Goal: Transaction & Acquisition: Purchase product/service

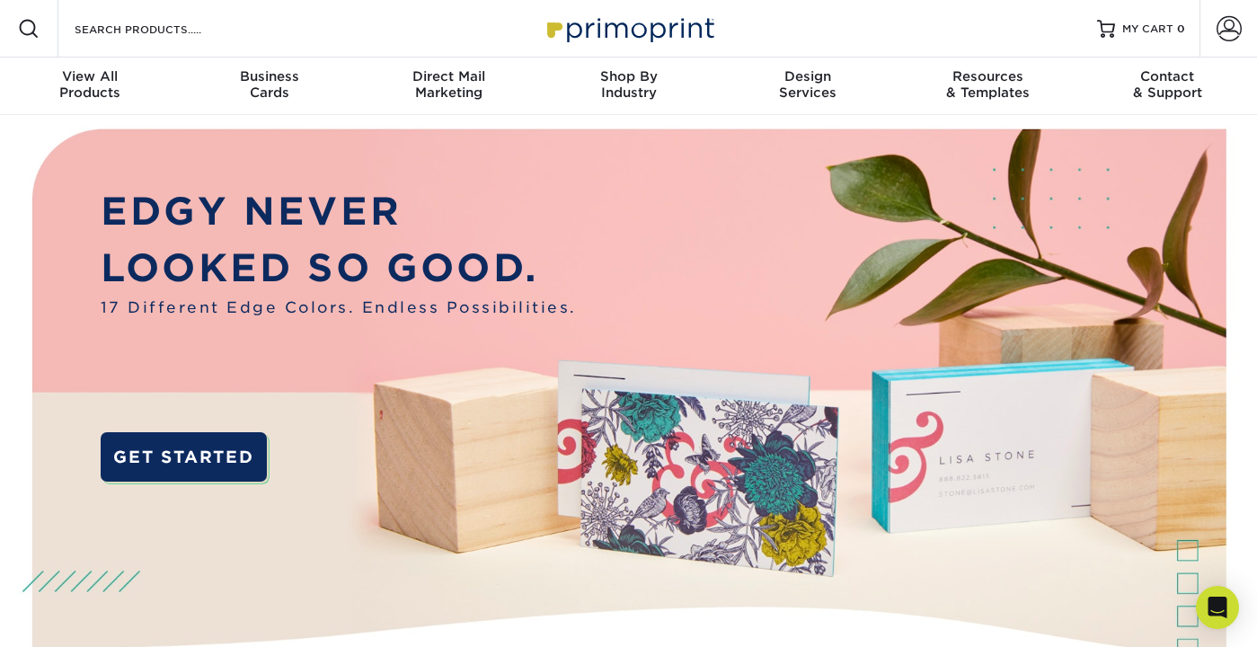
click at [314, 28] on div "Resources Menu Search Products Account SIGN IN CREATE AN ACCOUNT forgot passwor…" at bounding box center [628, 28] width 1257 height 57
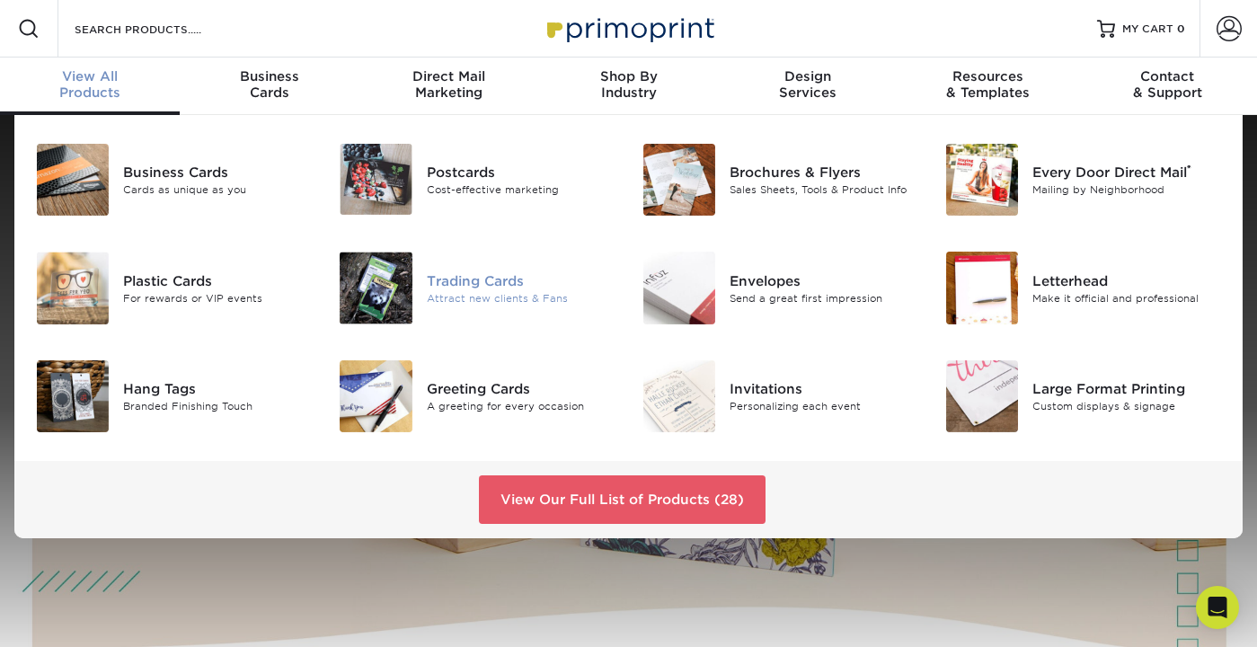
click at [487, 300] on div "Attract new clients & Fans" at bounding box center [521, 297] width 189 height 15
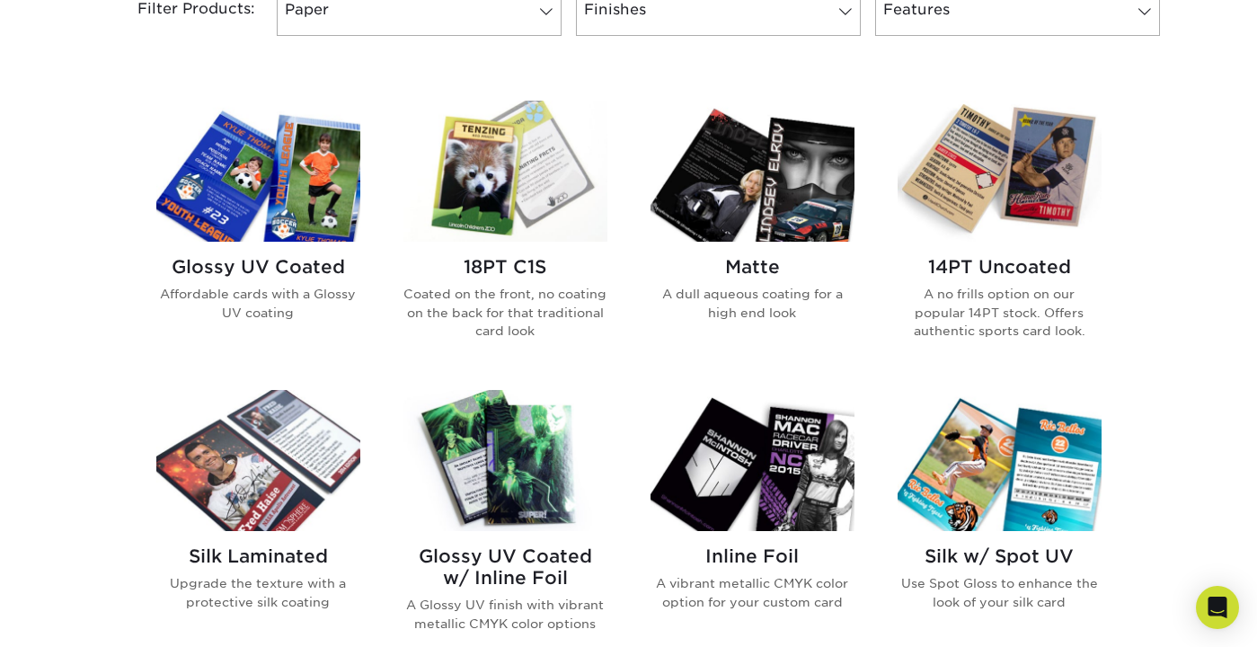
scroll to position [922, 0]
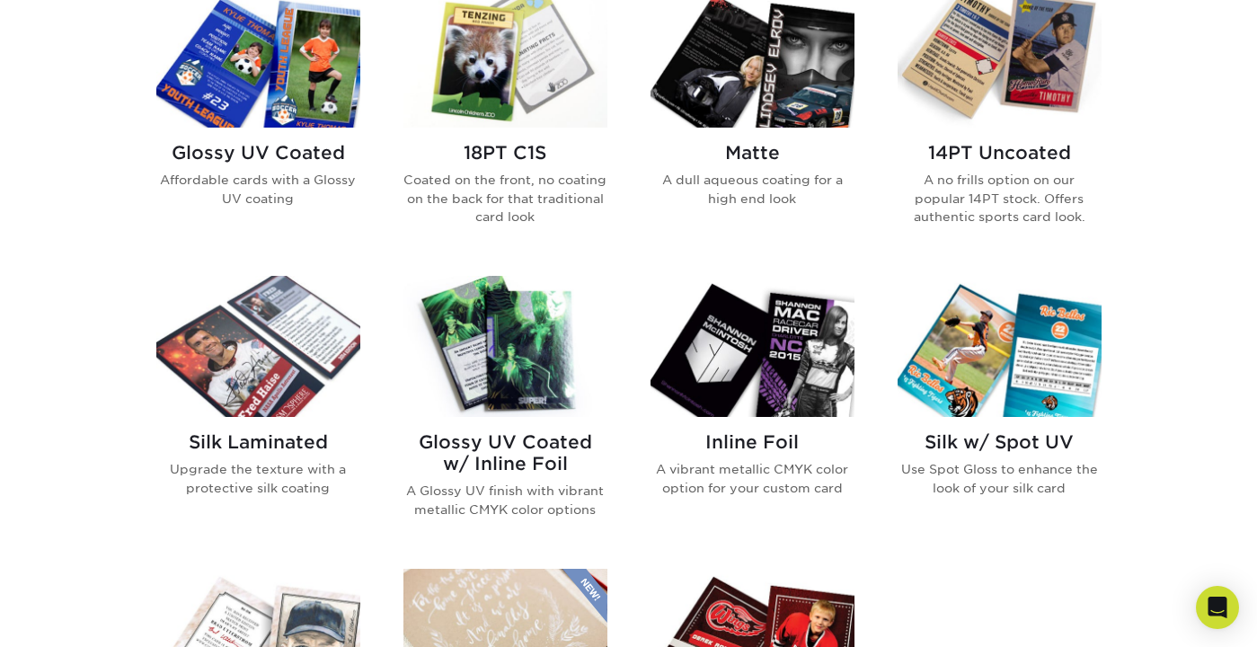
click at [485, 355] on img at bounding box center [505, 346] width 204 height 141
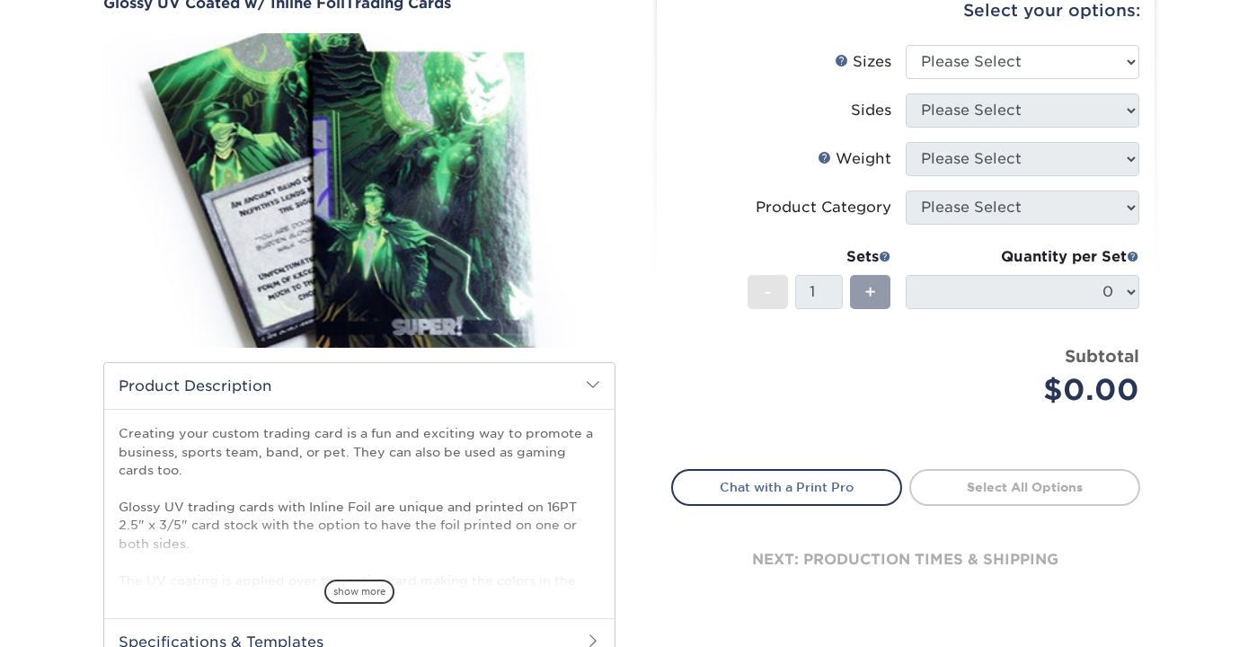
scroll to position [204, 0]
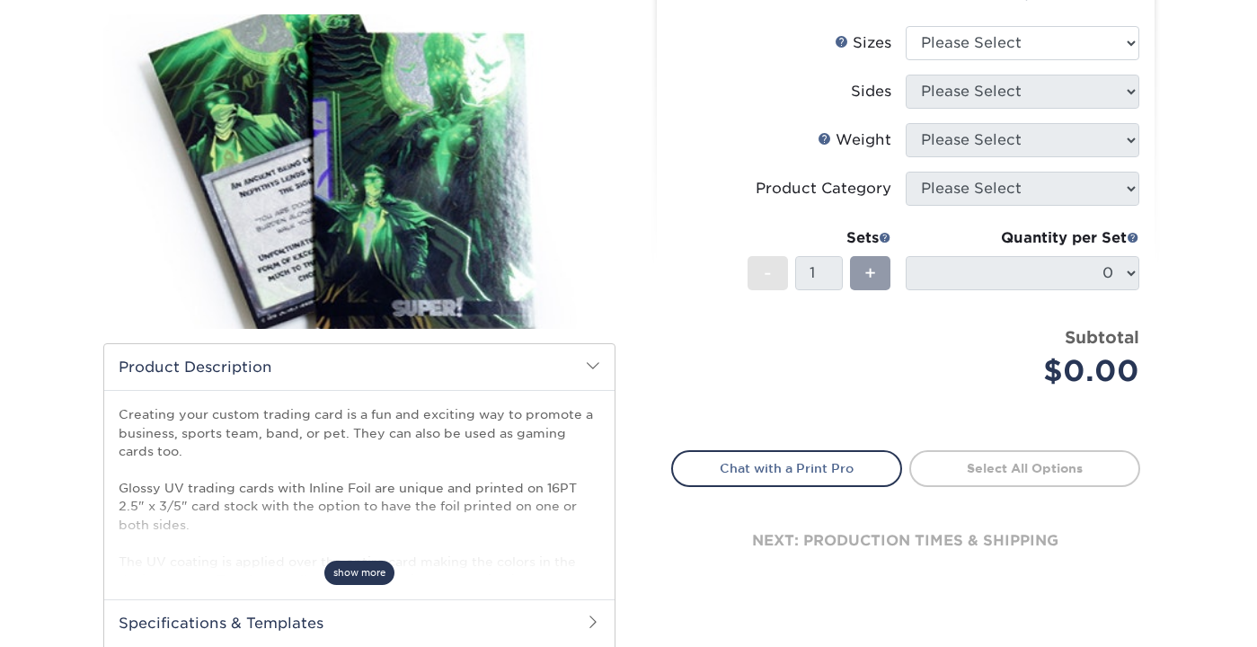
click at [366, 564] on span "show more" at bounding box center [359, 573] width 70 height 24
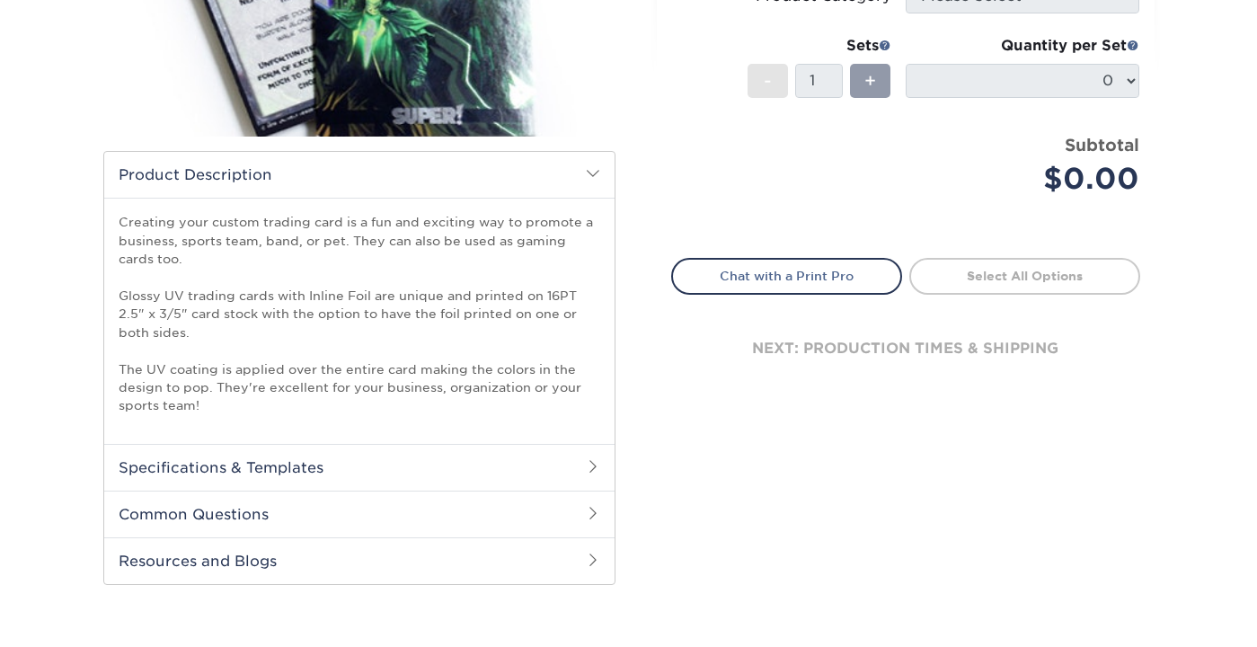
scroll to position [400, 0]
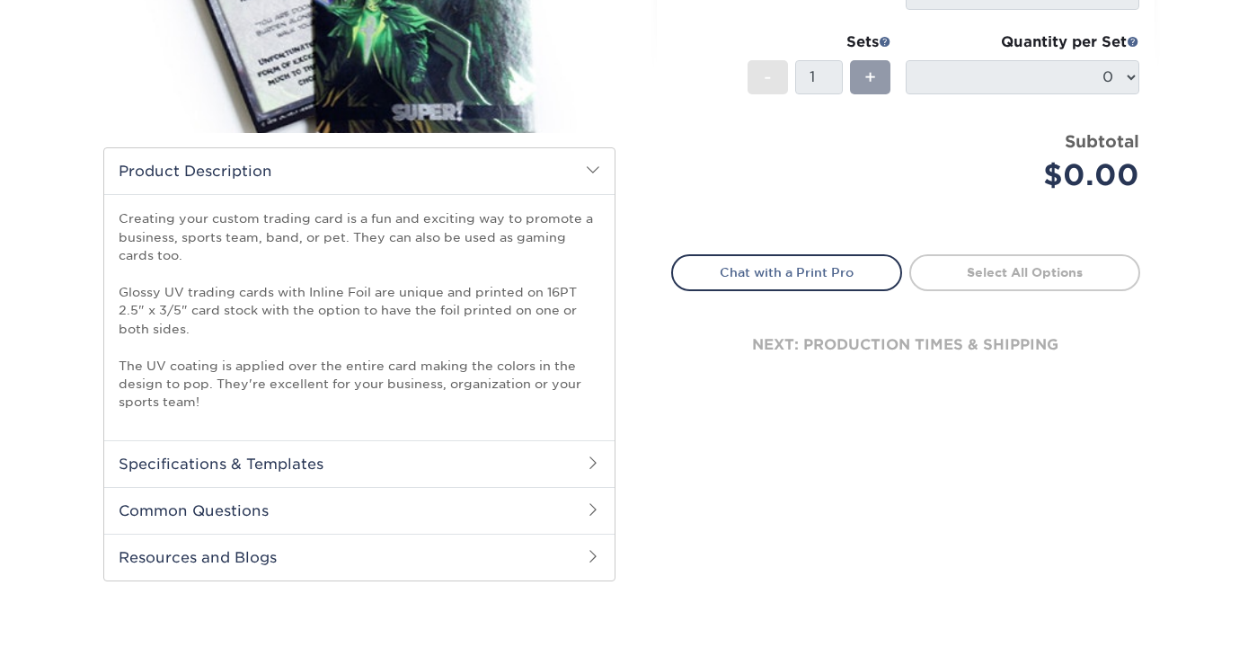
click at [418, 473] on h2 "Specifications & Templates" at bounding box center [359, 463] width 510 height 47
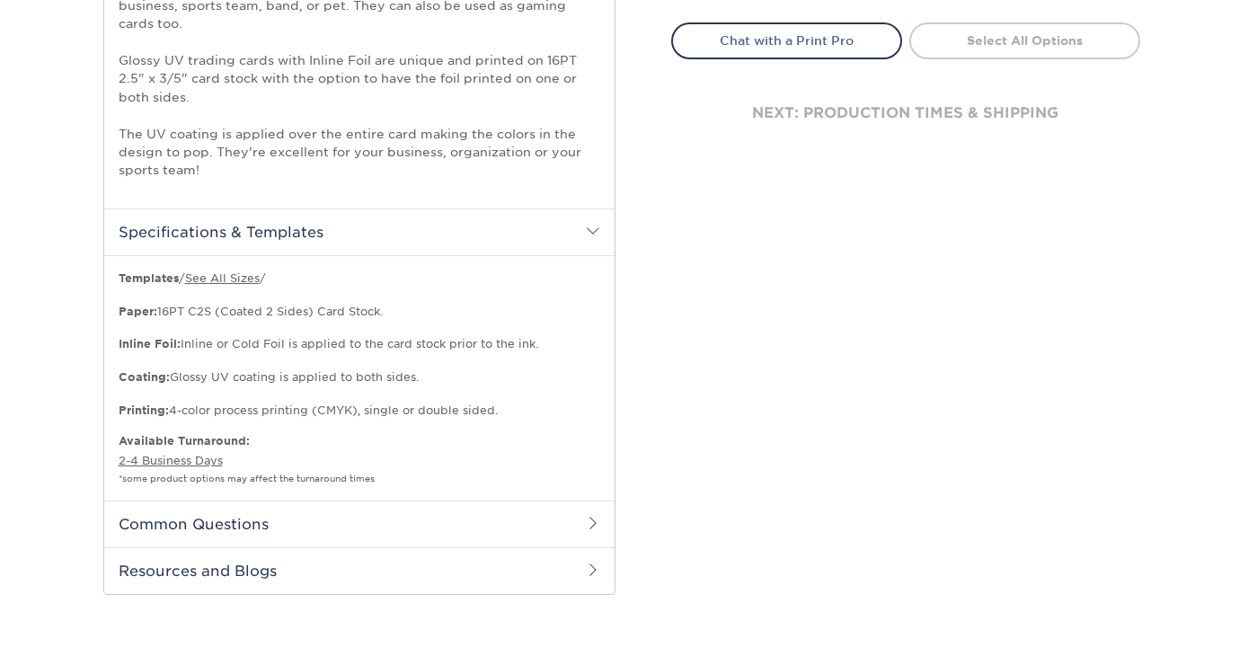
scroll to position [663, 0]
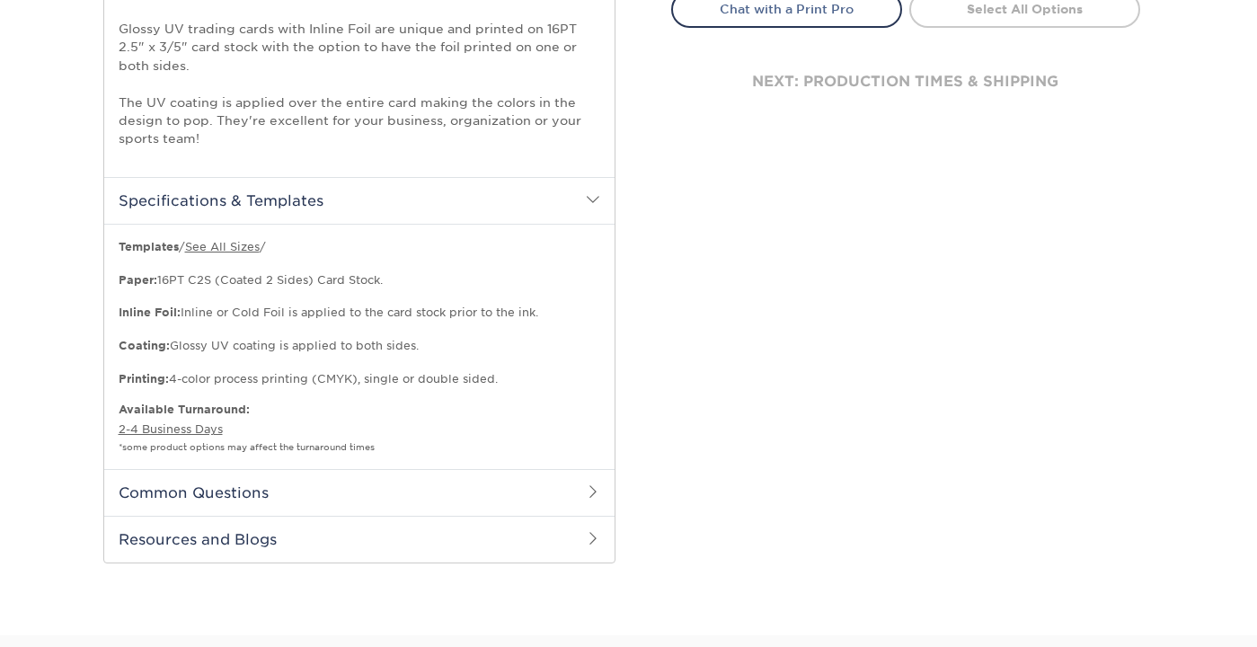
click at [418, 486] on h2 "Common Questions" at bounding box center [359, 492] width 510 height 47
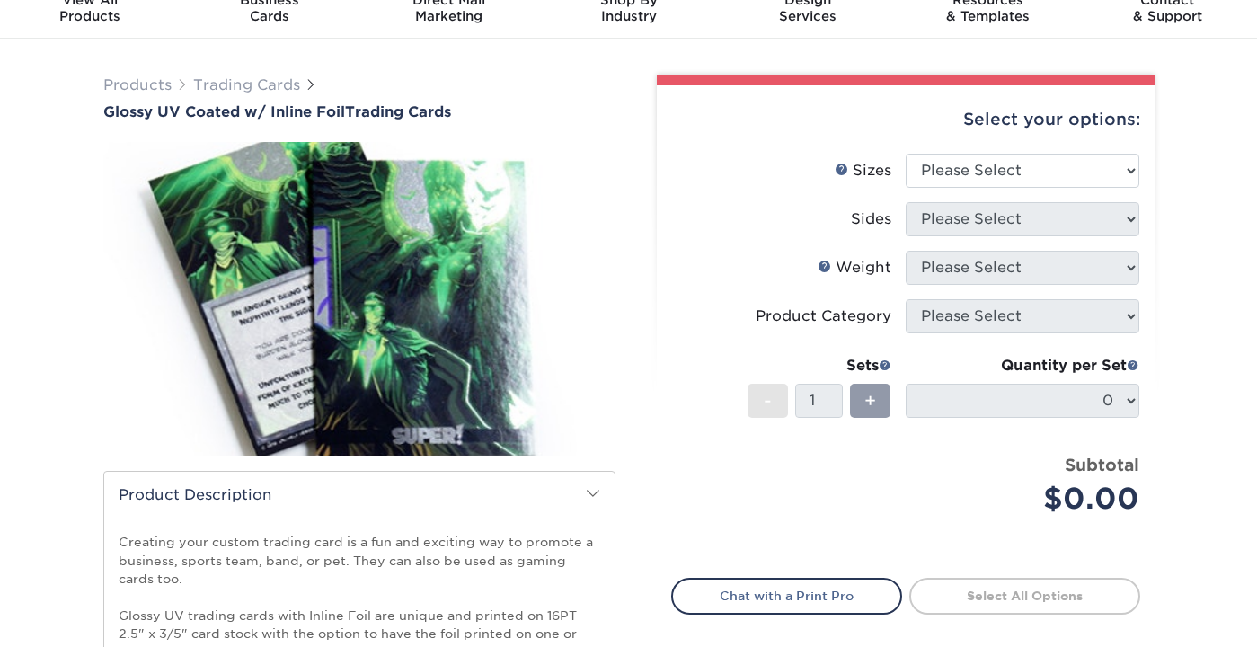
scroll to position [55, 0]
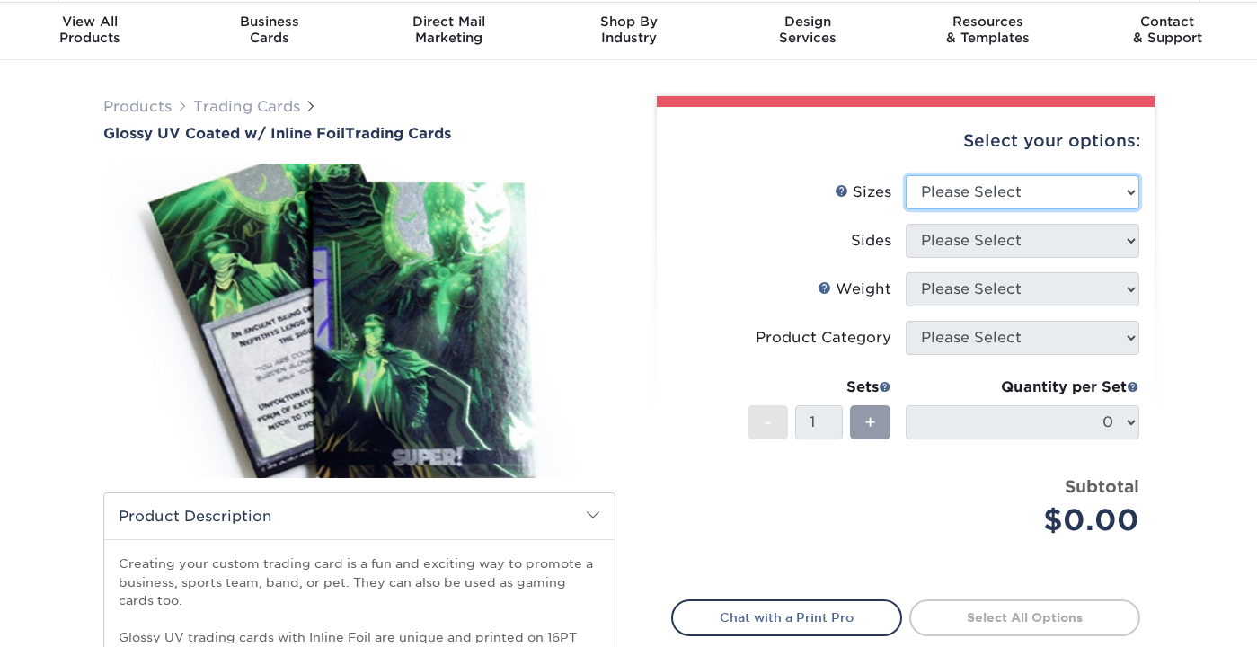
click at [1008, 190] on select "Please Select 2.5" x 3.5"" at bounding box center [1023, 192] width 234 height 34
select select "2.50x3.50"
click at [906, 175] on select "Please Select 2.5" x 3.5"" at bounding box center [1023, 192] width 234 height 34
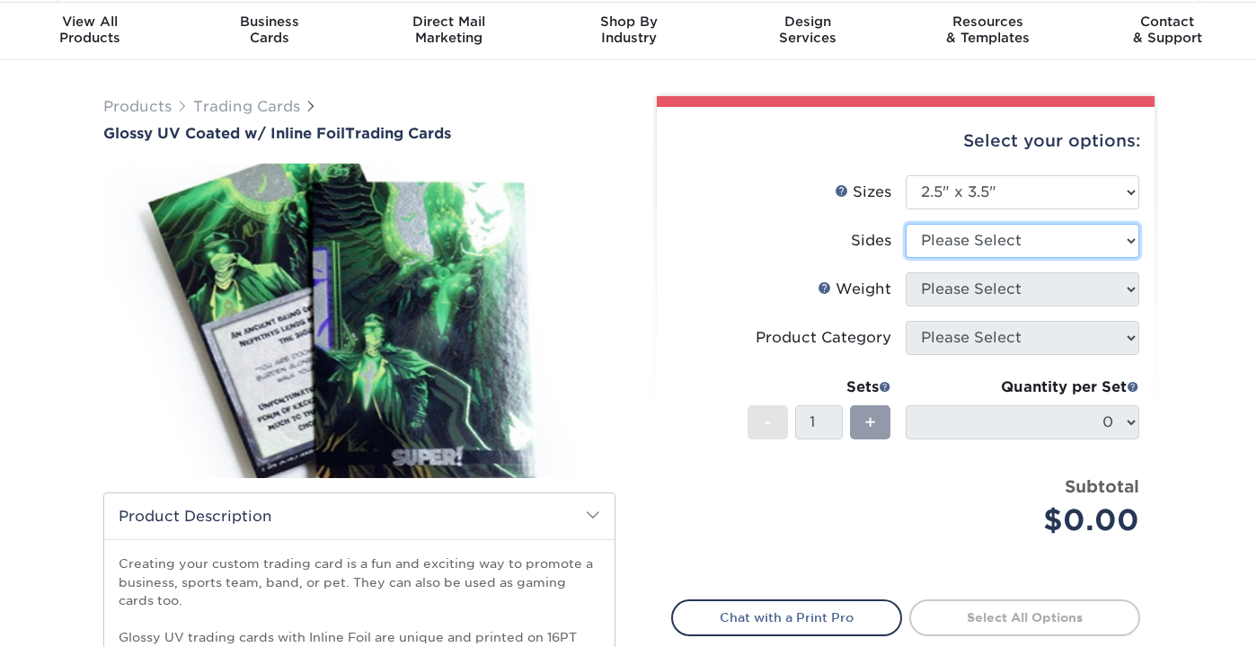
click at [984, 238] on select "Please Select Print Both Sides - Foil Back Only Print Both Sides - Foil Both Si…" at bounding box center [1023, 241] width 234 height 34
select select "e9e9dfb3-fba1-4d60-972c-fd9ca5904d33"
click at [906, 224] on select "Please Select Print Both Sides - Foil Back Only Print Both Sides - Foil Both Si…" at bounding box center [1023, 241] width 234 height 34
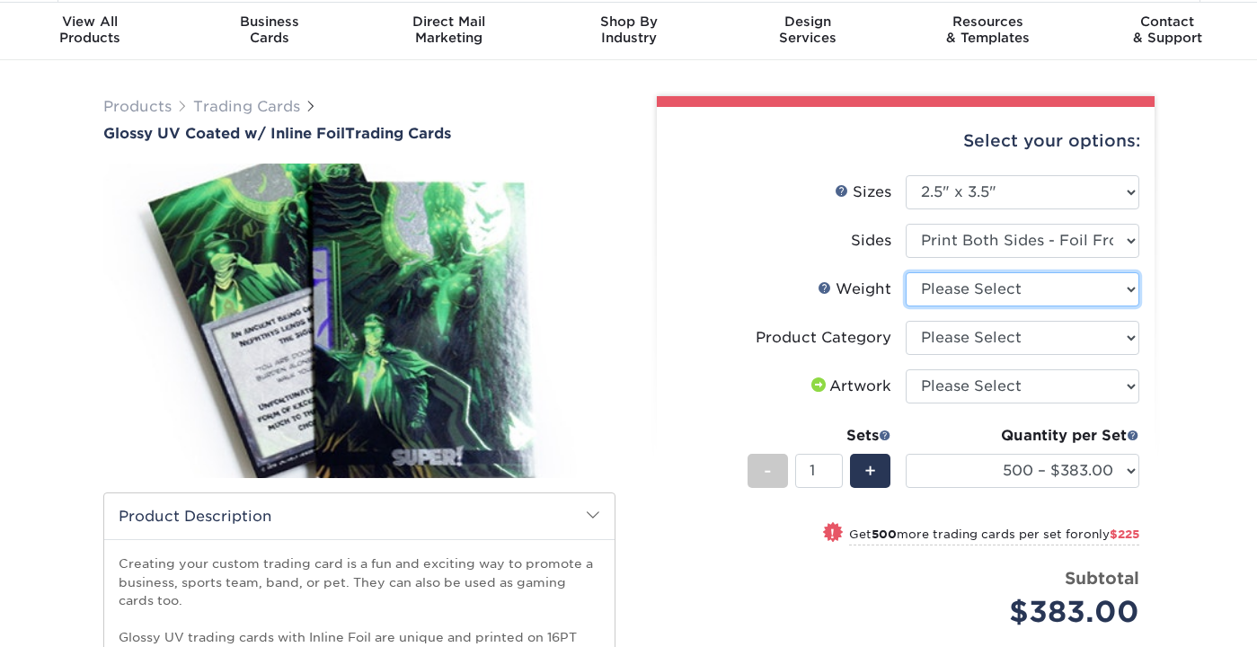
click at [977, 296] on select "Please Select 16PT" at bounding box center [1023, 289] width 234 height 34
select select "16PT"
click at [906, 272] on select "Please Select 16PT" at bounding box center [1023, 289] width 234 height 34
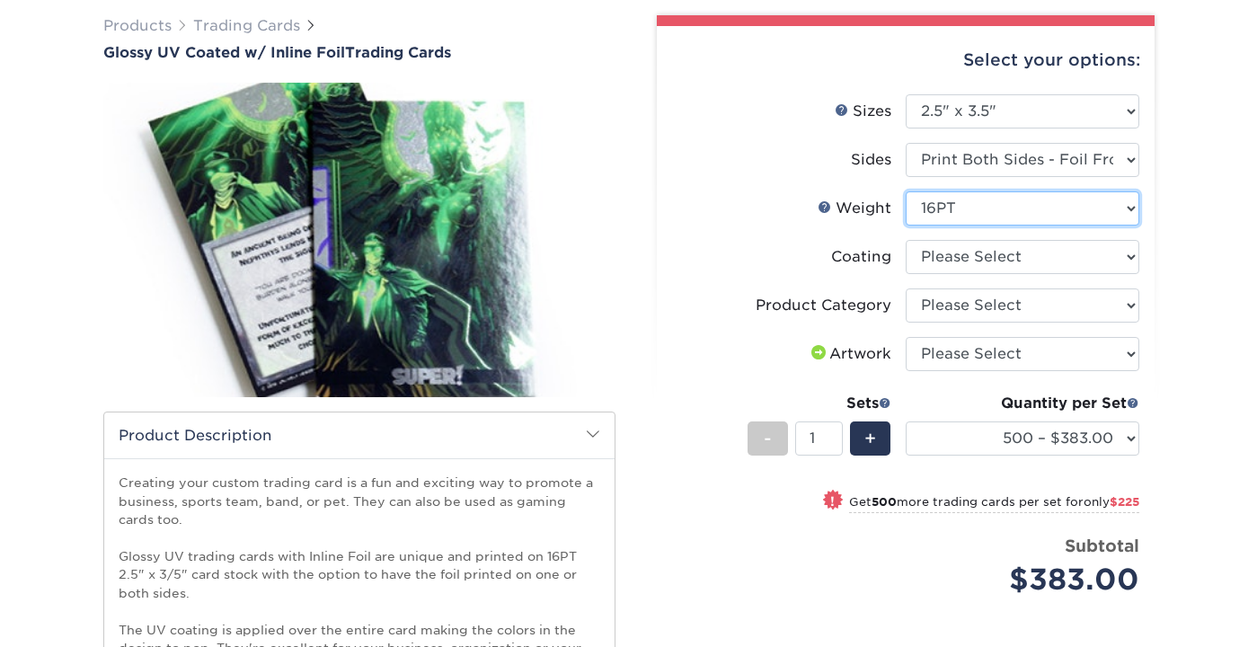
scroll to position [137, 0]
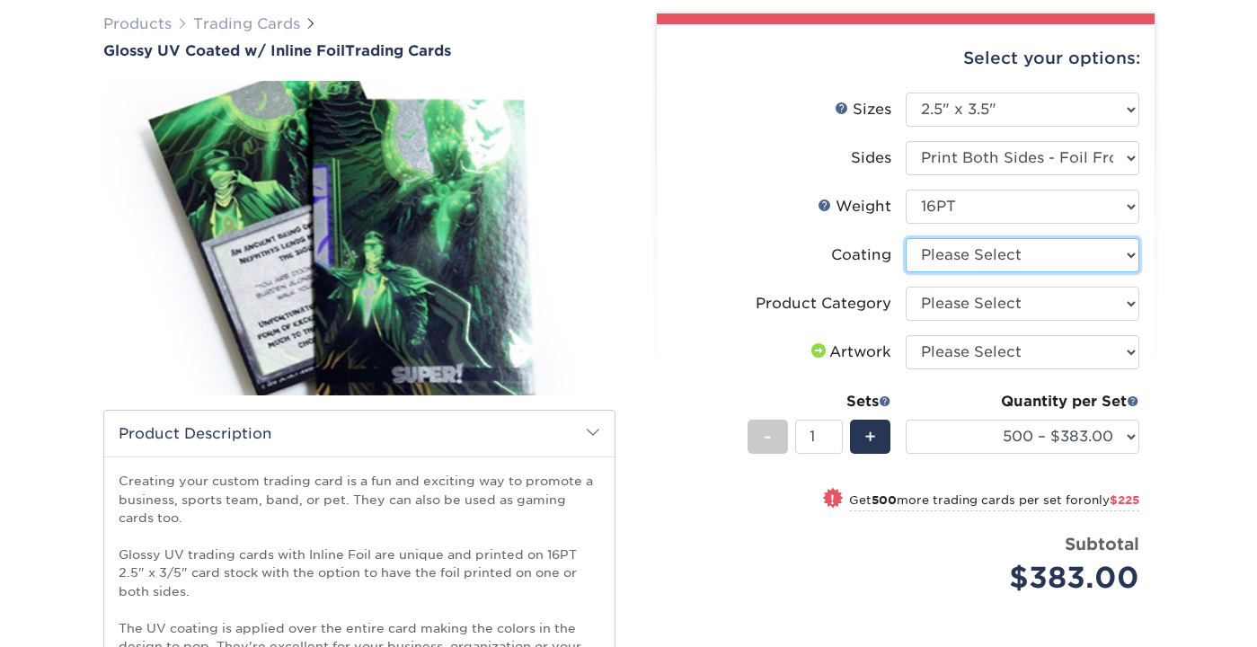
click at [968, 255] on select at bounding box center [1023, 255] width 234 height 34
select select "ae367451-b2b8-45df-a344-0f05b6a12993"
click at [906, 238] on select at bounding box center [1023, 255] width 234 height 34
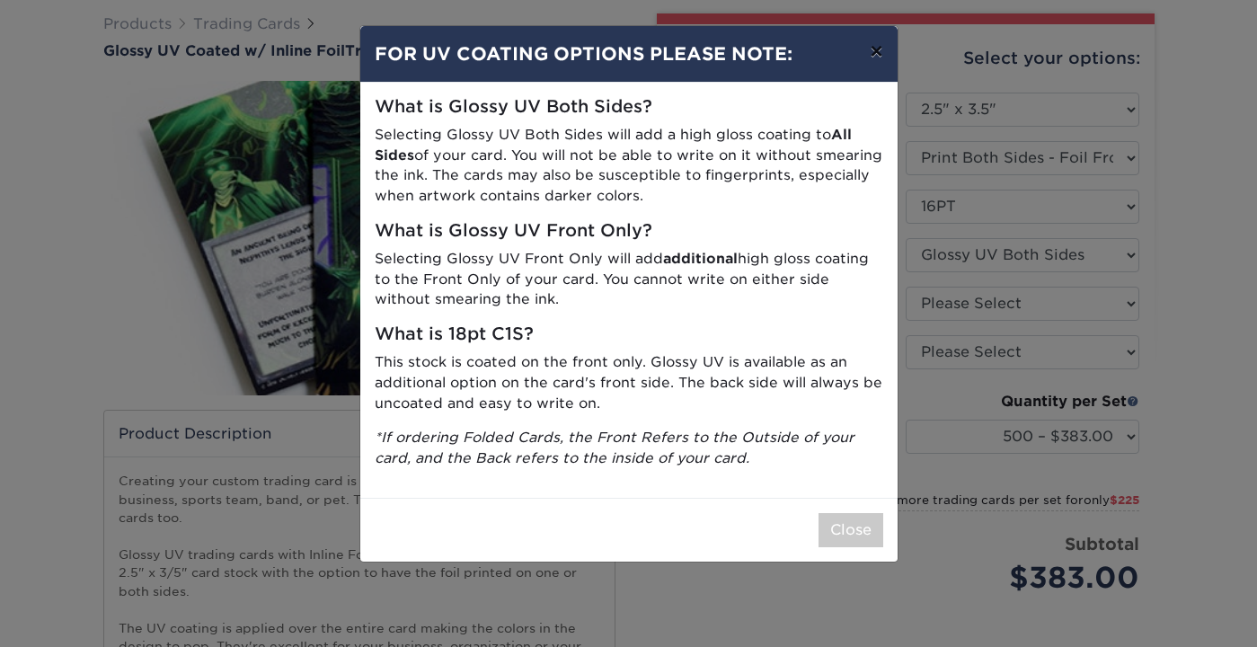
click at [874, 49] on button "×" at bounding box center [875, 51] width 41 height 50
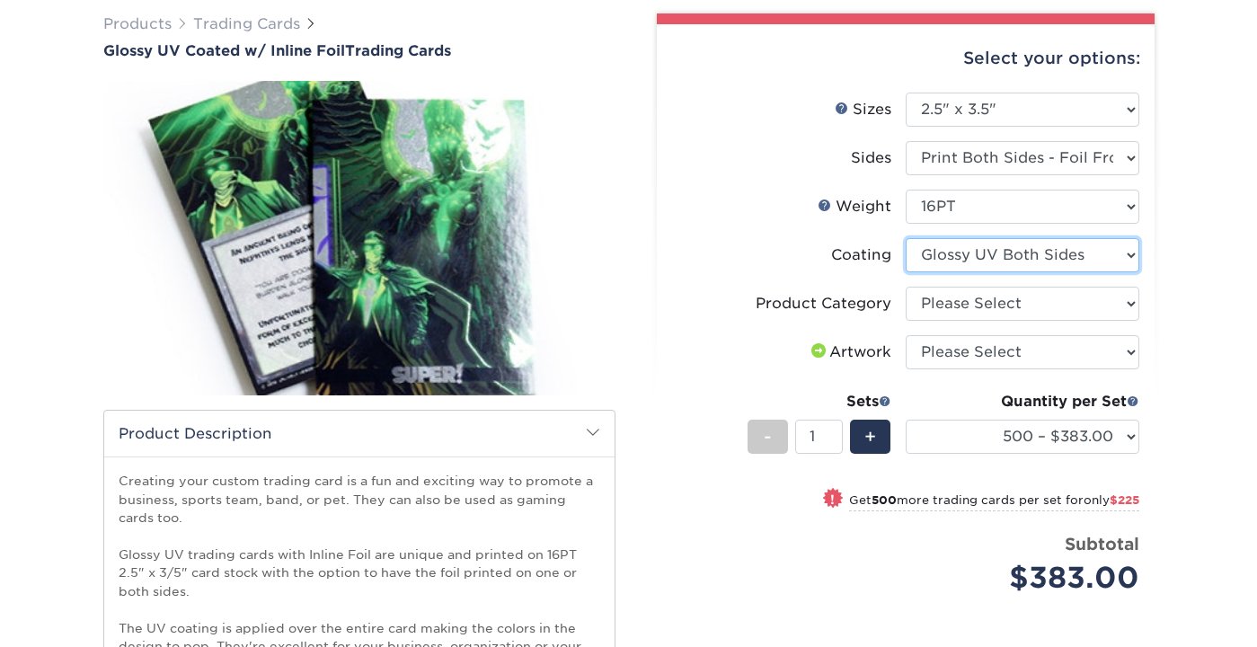
click at [1052, 248] on select at bounding box center [1023, 255] width 234 height 34
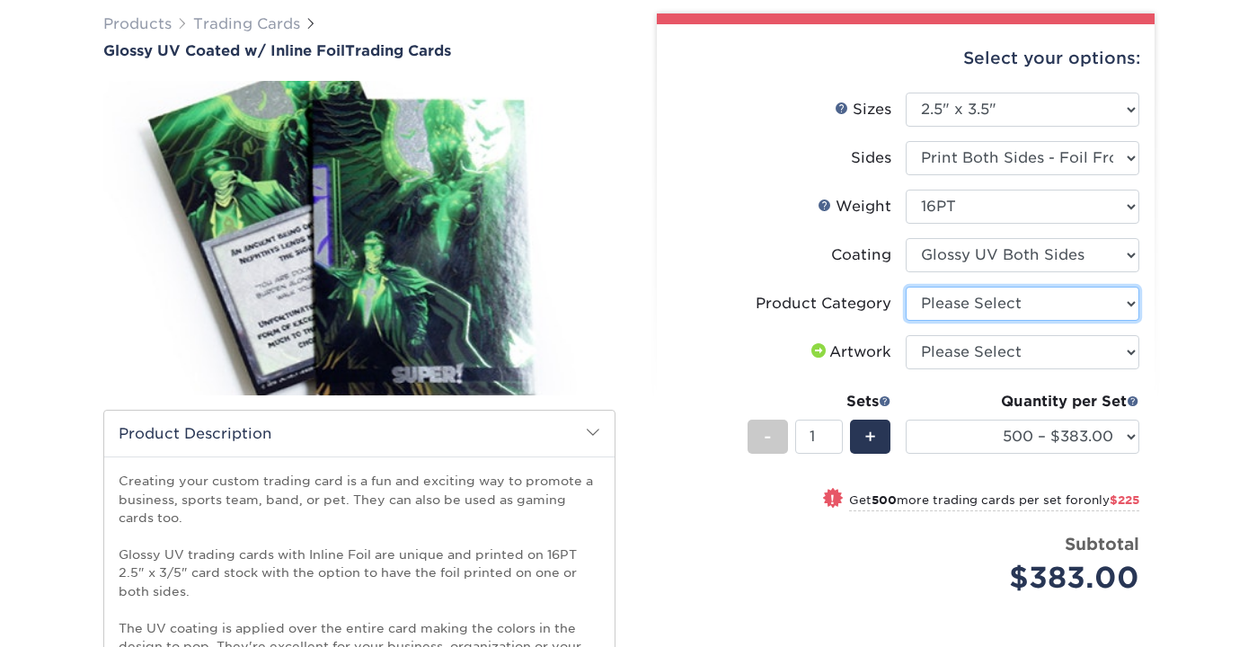
click at [1052, 299] on select "Please Select Trading Cards" at bounding box center [1023, 304] width 234 height 34
select select "c2f9bce9-36c2-409d-b101-c29d9d031e18"
click at [906, 287] on select "Please Select Trading Cards" at bounding box center [1023, 304] width 234 height 34
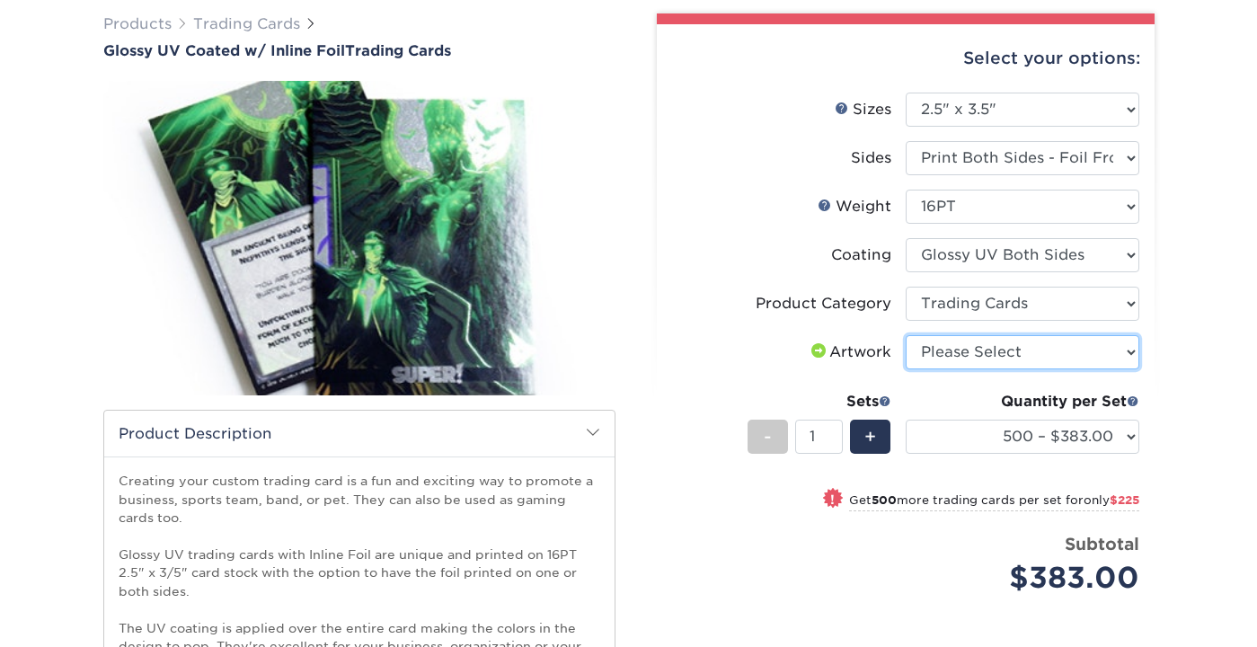
click at [1028, 347] on select "Please Select I will upload files I need a design - $100" at bounding box center [1023, 352] width 234 height 34
select select "upload"
click at [906, 335] on select "Please Select I will upload files I need a design - $100" at bounding box center [1023, 352] width 234 height 34
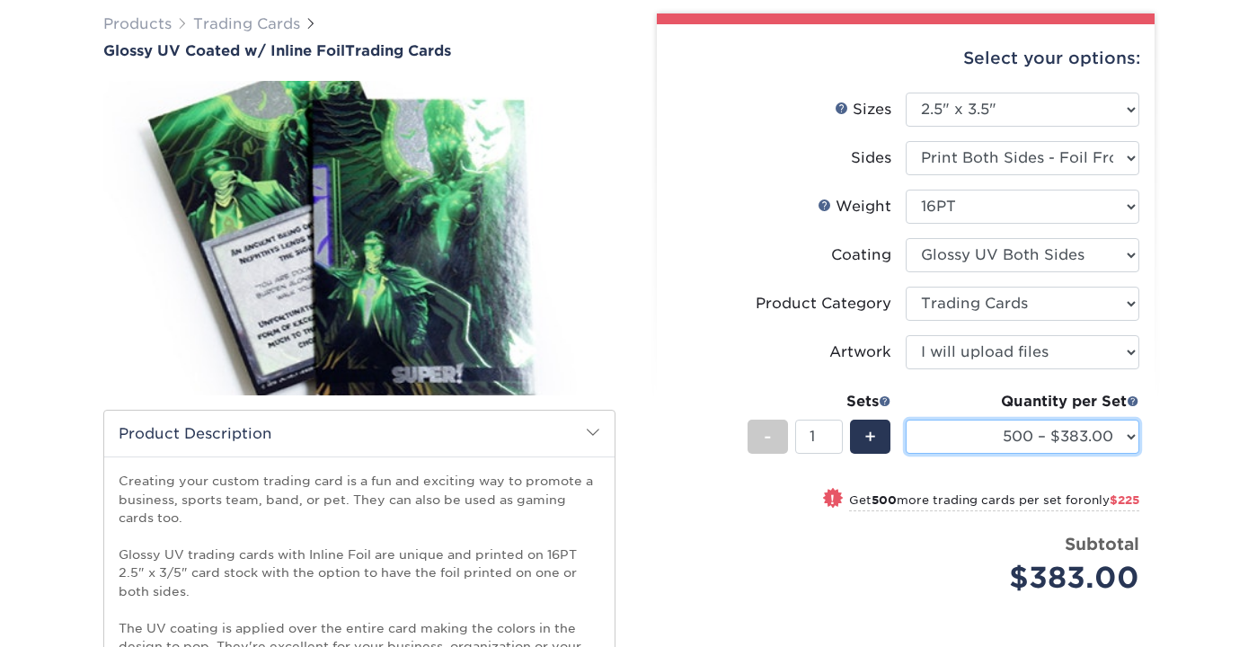
click at [1049, 434] on select "500 – $383.00 1000 – $608.00 2500 – $883.00 5000 – $1252.00" at bounding box center [1023, 437] width 234 height 34
click at [1052, 438] on select "500 – $383.00 1000 – $608.00 2500 – $883.00 5000 – $1252.00" at bounding box center [1023, 437] width 234 height 34
